Goal: Task Accomplishment & Management: Use online tool/utility

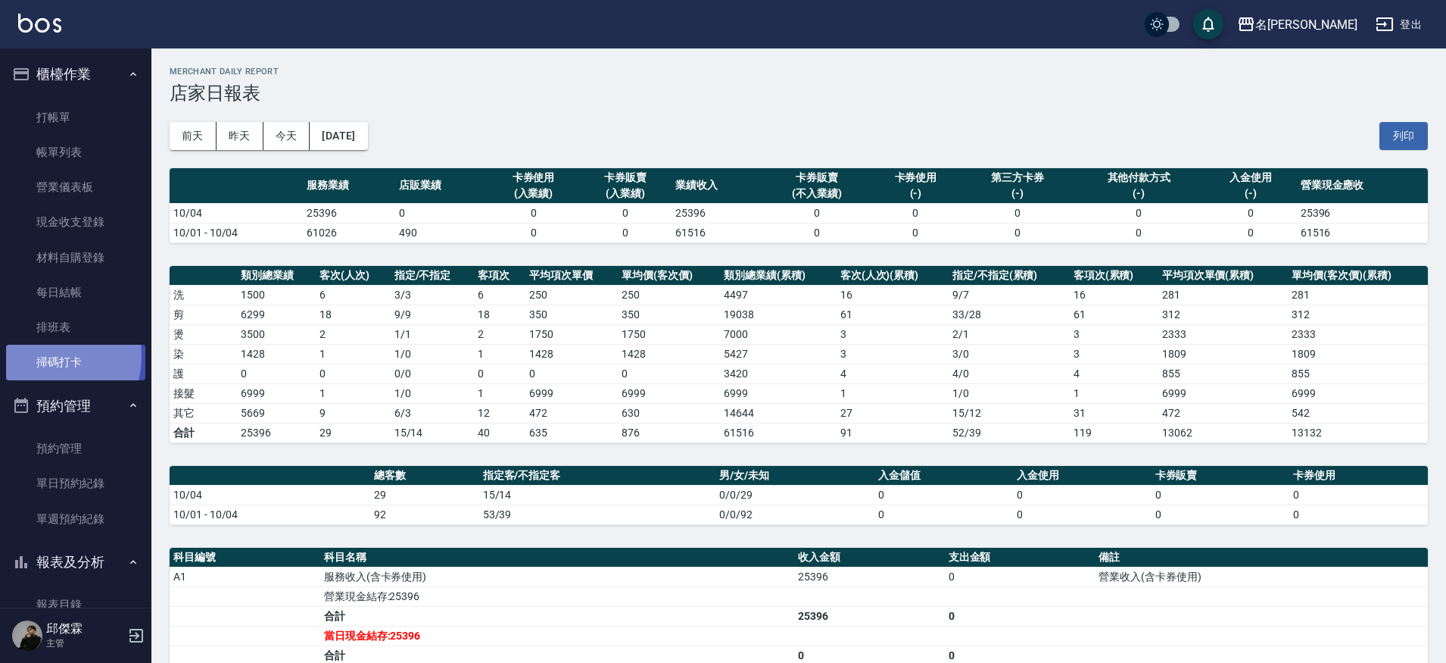
click at [44, 354] on link "掃碼打卡" at bounding box center [75, 362] width 139 height 35
